Goal: Task Accomplishment & Management: Use online tool/utility

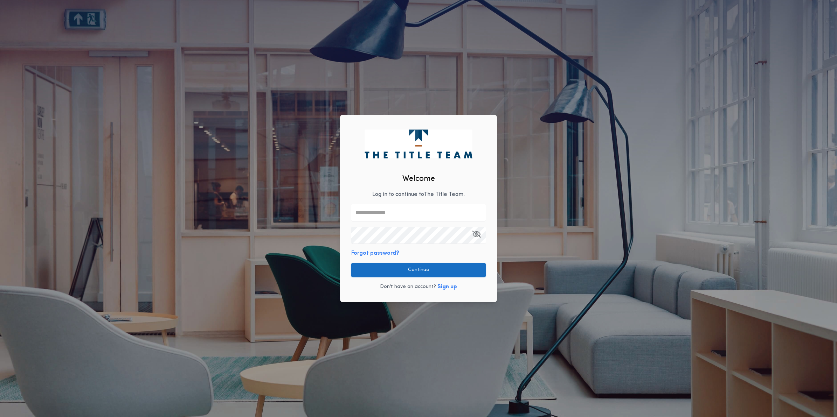
type input "**********"
click at [413, 270] on button "Continue" at bounding box center [418, 270] width 134 height 14
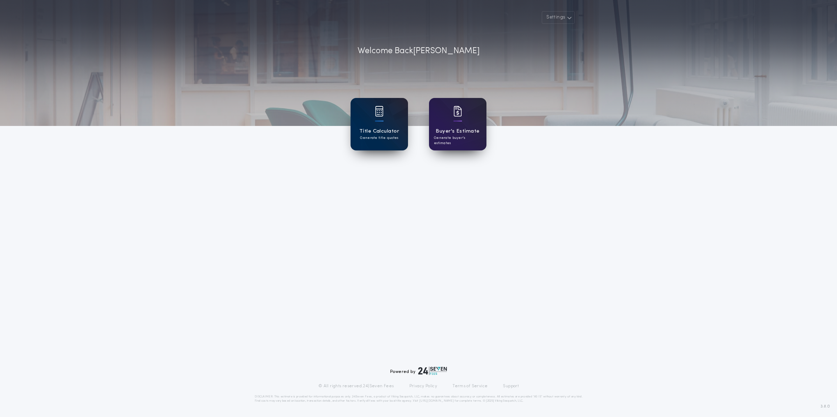
click at [367, 140] on div "Title Calculator Generate title quotes" at bounding box center [378, 124] width 57 height 53
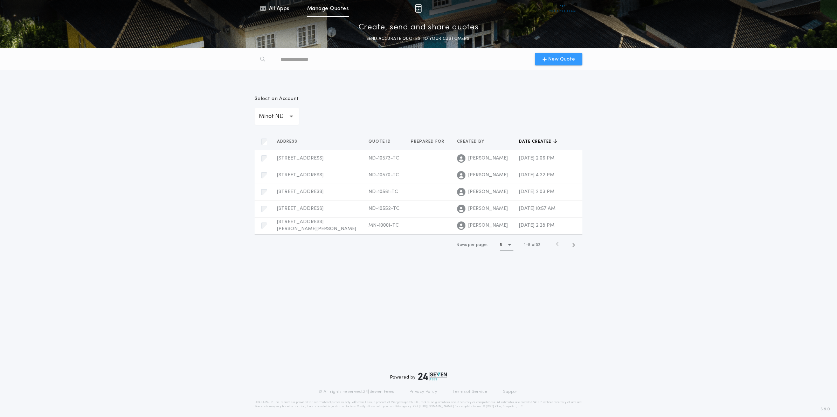
click at [560, 59] on span "New Quote" at bounding box center [561, 59] width 27 height 7
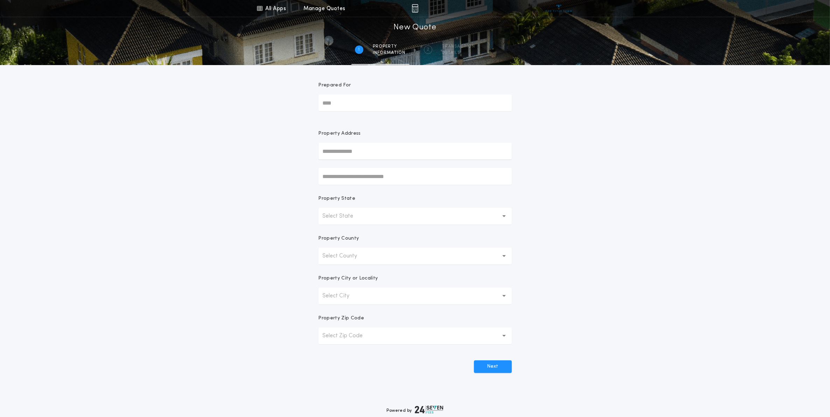
click at [298, 398] on div "All Apps Title Calculator Buyer's Estimate Menu All Apps Manage Quotes 1 /2 New…" at bounding box center [415, 200] width 830 height 400
click at [386, 156] on input "text" at bounding box center [415, 151] width 193 height 17
click at [388, 165] on button "[STREET_ADDRESS]" at bounding box center [415, 165] width 193 height 11
type input "**********"
click at [494, 369] on button "Next" at bounding box center [493, 367] width 38 height 13
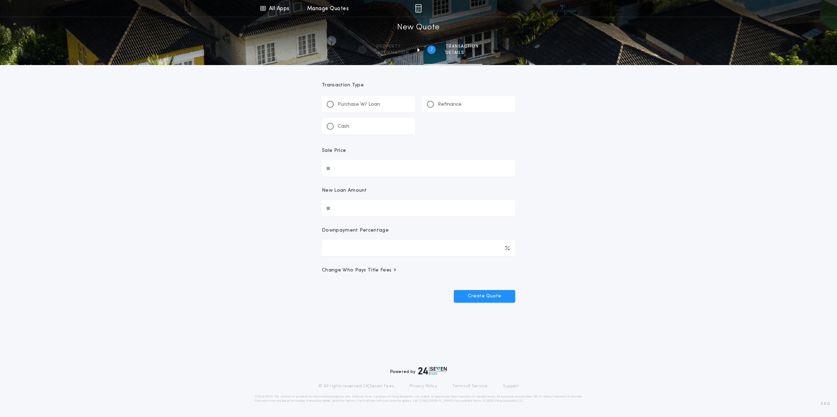
click at [447, 106] on p "Refinance" at bounding box center [450, 104] width 24 height 7
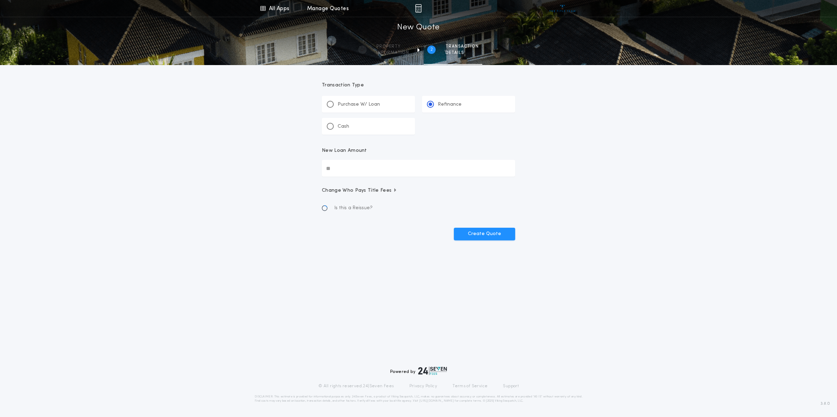
drag, startPoint x: 447, startPoint y: 106, endPoint x: 416, endPoint y: 170, distance: 71.9
click at [416, 170] on input "New Loan Amount" at bounding box center [418, 168] width 193 height 17
type input "********"
click at [408, 216] on div "Endorsements 0 selected" at bounding box center [418, 219] width 193 height 29
click at [398, 230] on button "0 selected" at bounding box center [418, 225] width 193 height 17
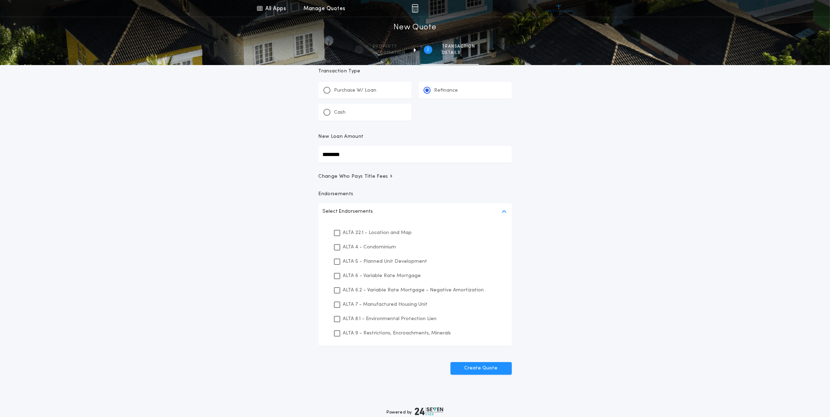
click at [393, 234] on p "ALTA 22.1 - Location and Map" at bounding box center [377, 232] width 69 height 7
click at [384, 323] on div "ALTA 8.1 - Environmental Protection Lien" at bounding box center [415, 319] width 176 height 14
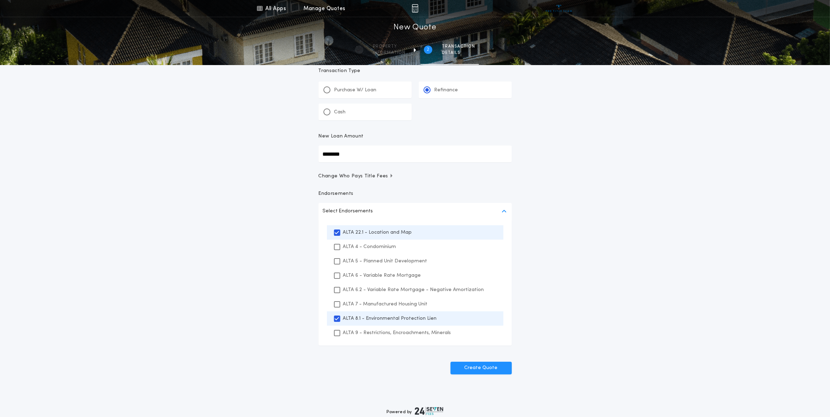
click at [382, 332] on p "ALTA 9 - Restrictions, Encroachments, Minerals" at bounding box center [397, 332] width 108 height 7
click at [497, 370] on button "Create Quote" at bounding box center [481, 368] width 61 height 13
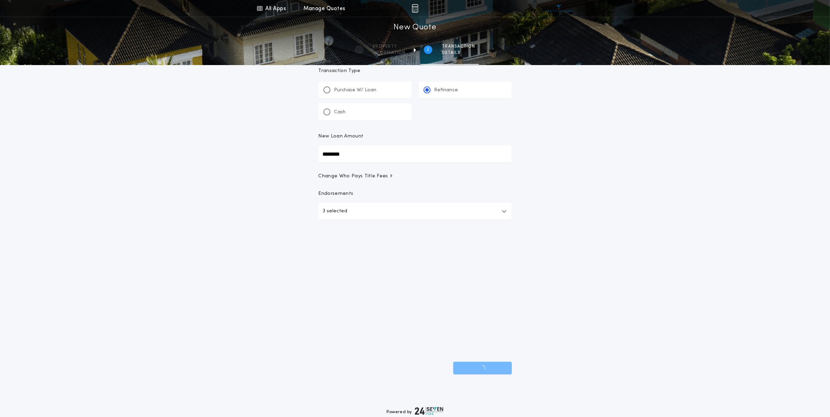
scroll to position [0, 0]
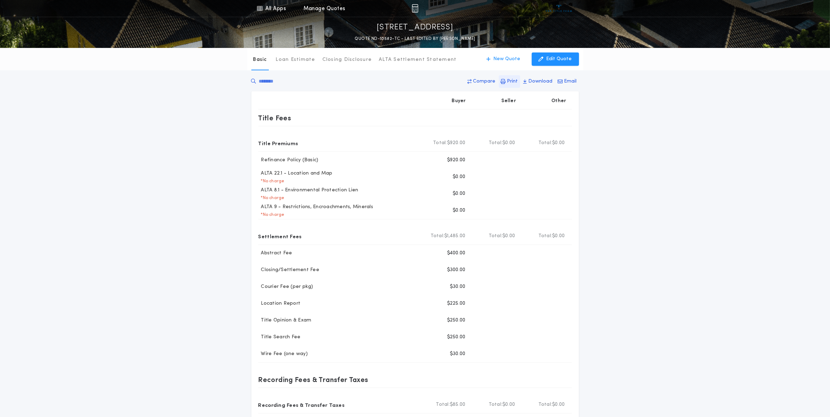
click at [503, 80] on icon "button" at bounding box center [503, 81] width 5 height 5
